Goal: Task Accomplishment & Management: Manage account settings

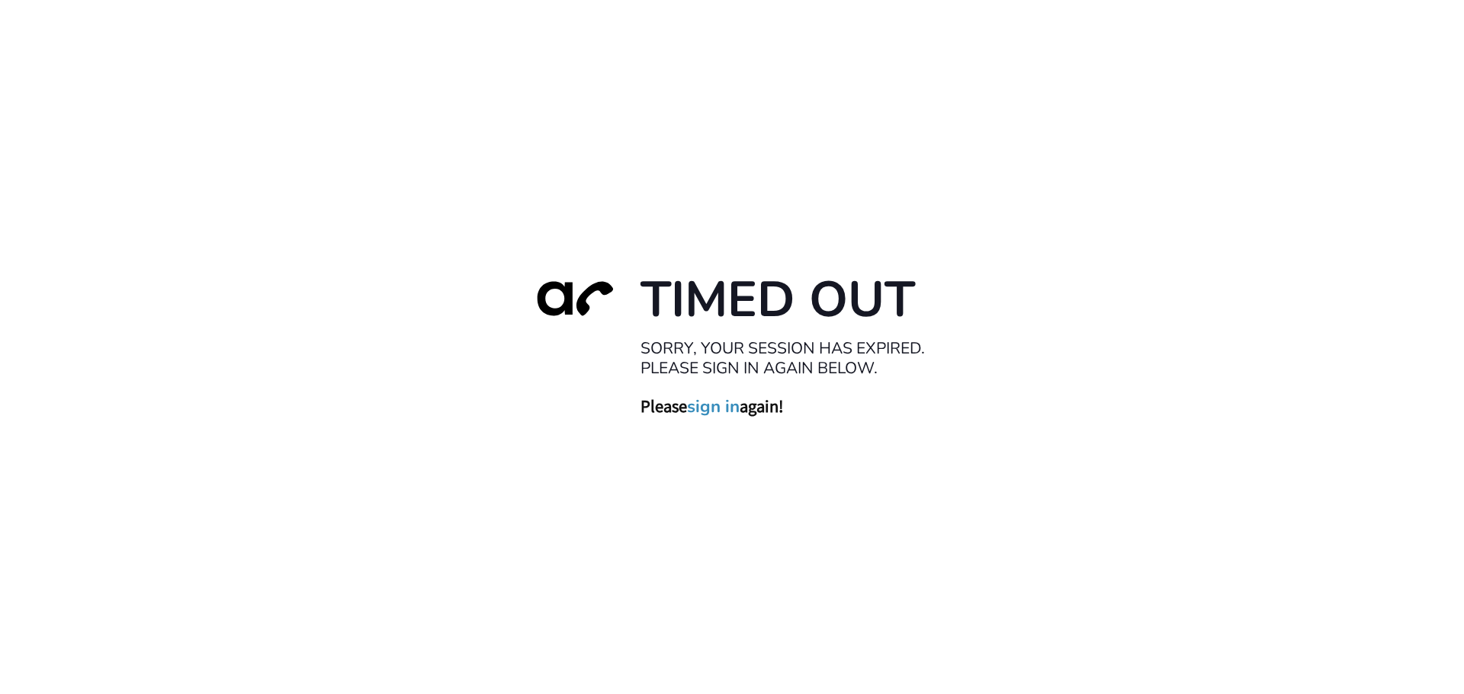
drag, startPoint x: 723, startPoint y: 409, endPoint x: 706, endPoint y: 411, distance: 16.8
click at [722, 409] on link "sign in" at bounding box center [713, 406] width 53 height 21
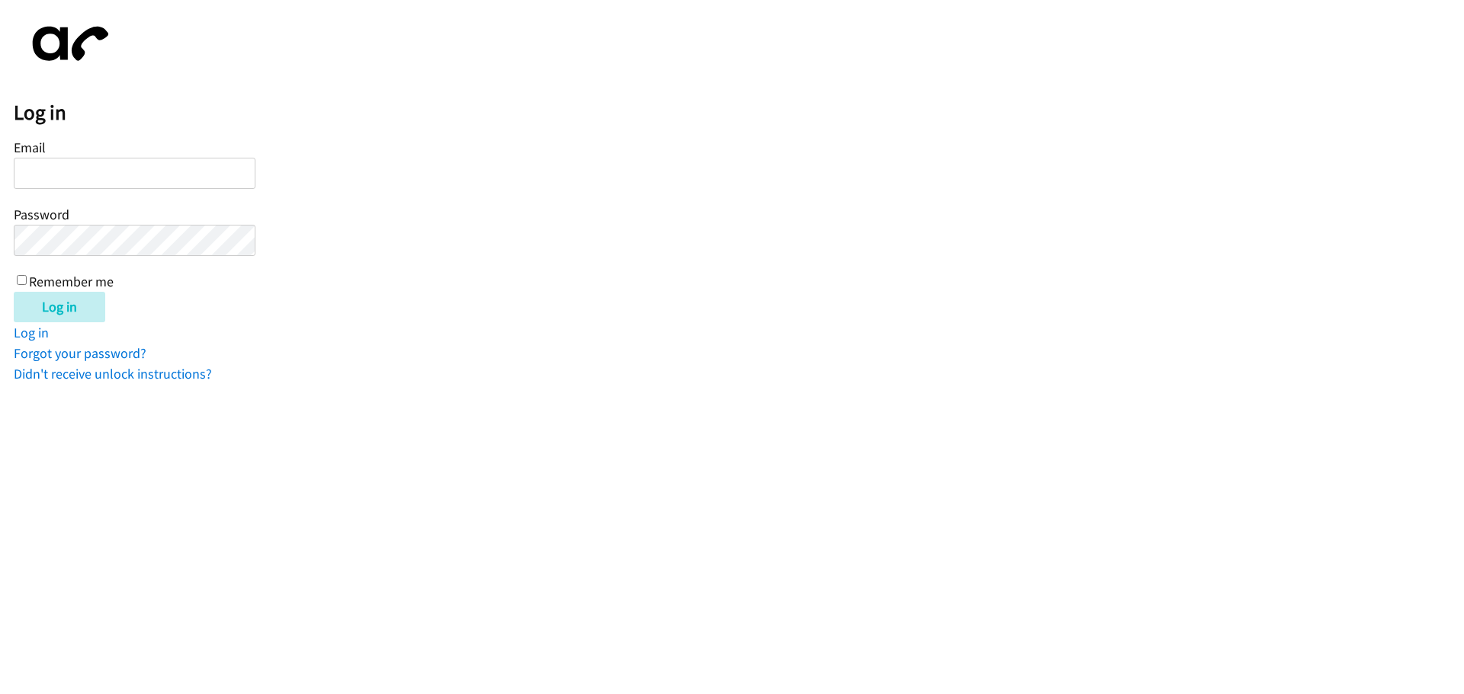
click at [98, 163] on input "Email" at bounding box center [135, 173] width 242 height 31
type input "[EMAIL_ADDRESS][DOMAIN_NAME]"
drag, startPoint x: 638, startPoint y: 405, endPoint x: 161, endPoint y: 327, distance: 483.5
click at [620, 384] on html "Log in Email [EMAIL_ADDRESS][DOMAIN_NAME] Password Remember me Log in Log in Fo…" at bounding box center [732, 192] width 1464 height 384
click at [66, 303] on input "Log in" at bounding box center [59, 307] width 91 height 30
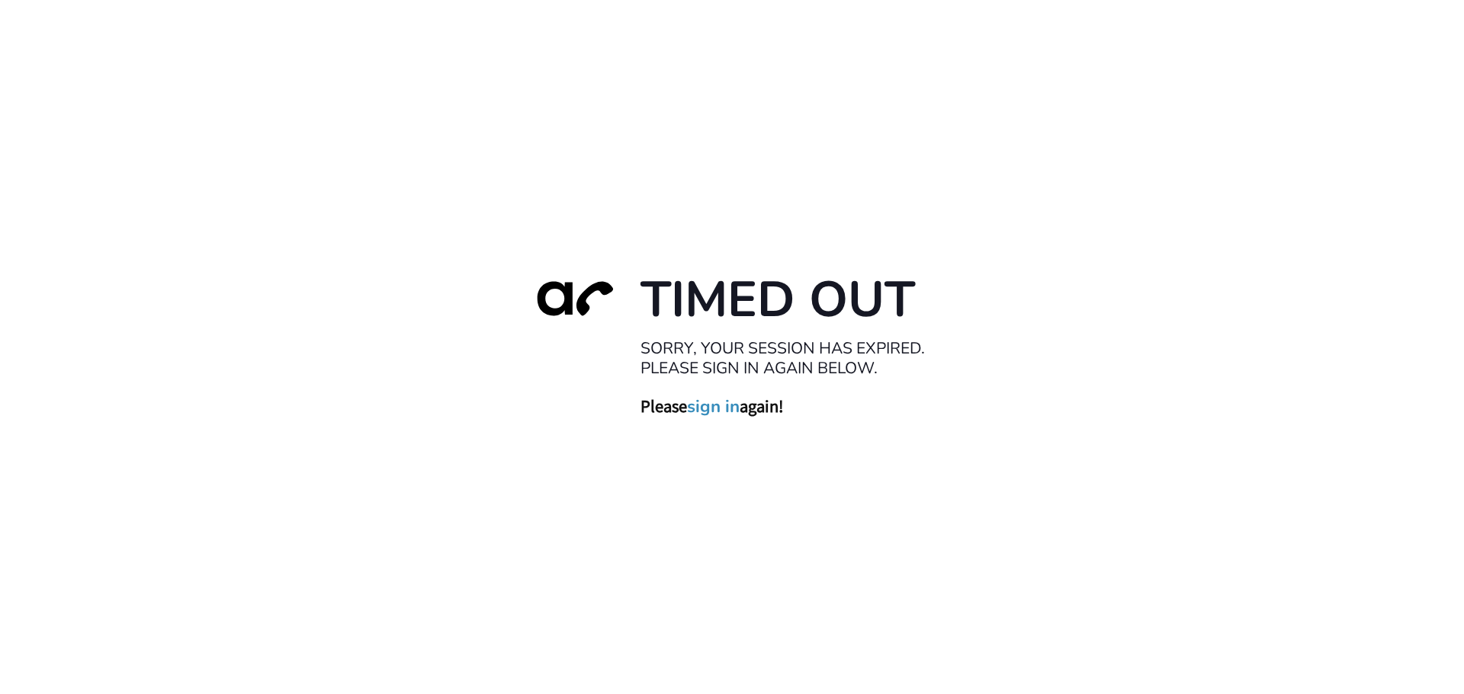
click at [712, 411] on link "sign in" at bounding box center [713, 406] width 53 height 21
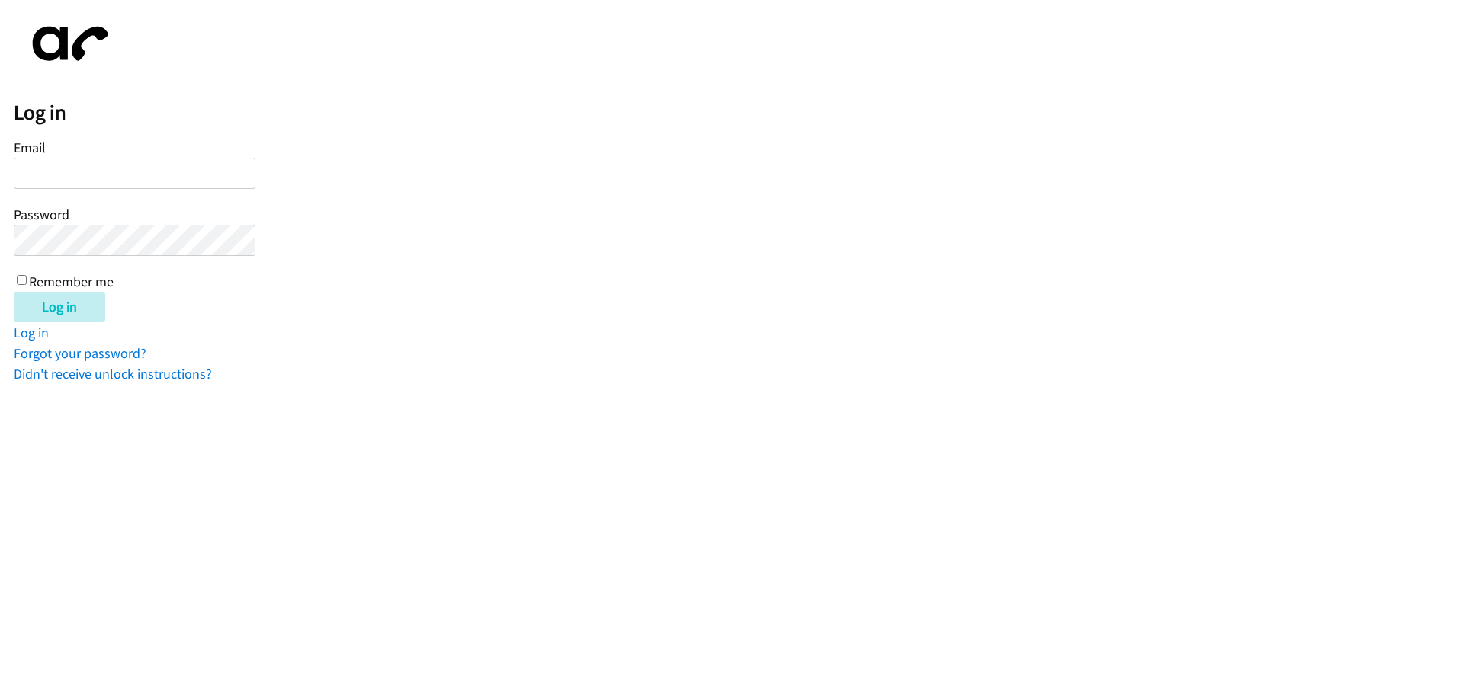
click at [51, 163] on input "Email" at bounding box center [135, 173] width 242 height 31
type input "[EMAIL_ADDRESS][DOMAIN_NAME]"
click at [14, 292] on input "Log in" at bounding box center [59, 307] width 91 height 30
